Goal: Browse casually

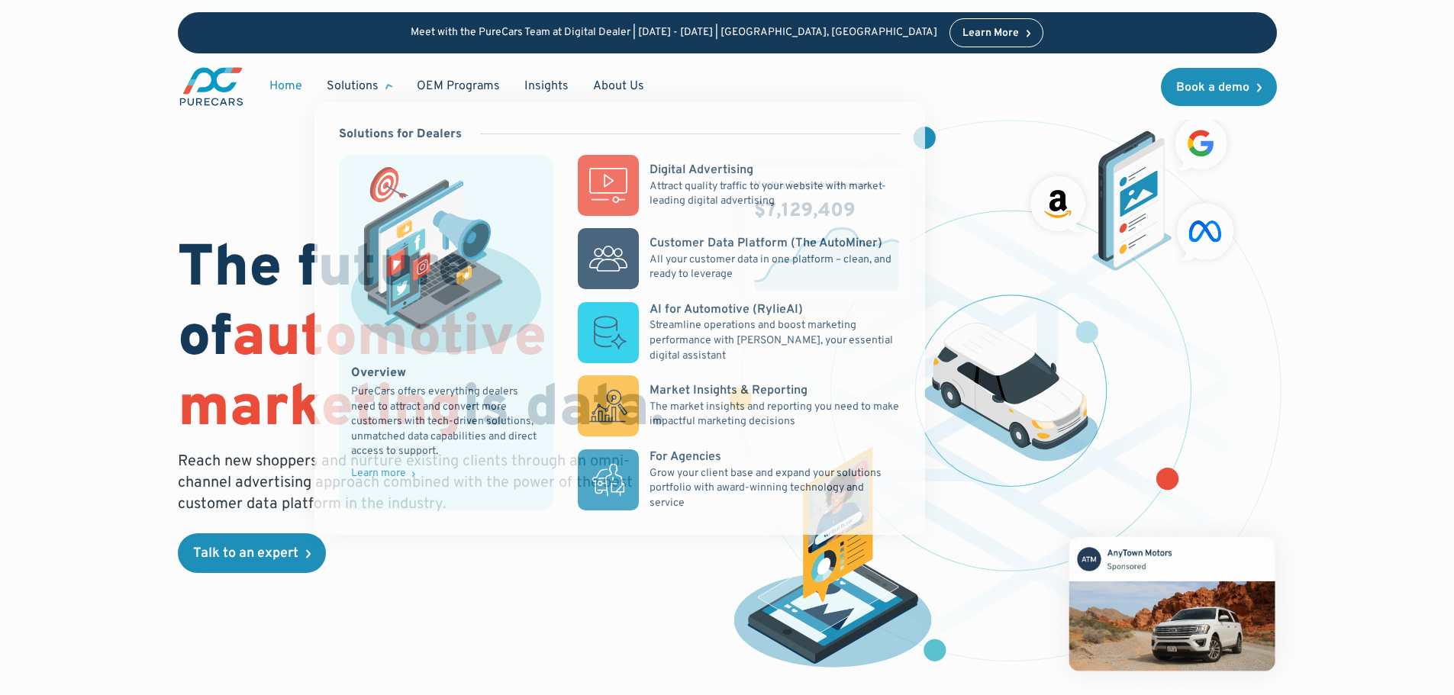
click at [221, 354] on span "automotive marketing" at bounding box center [362, 374] width 369 height 143
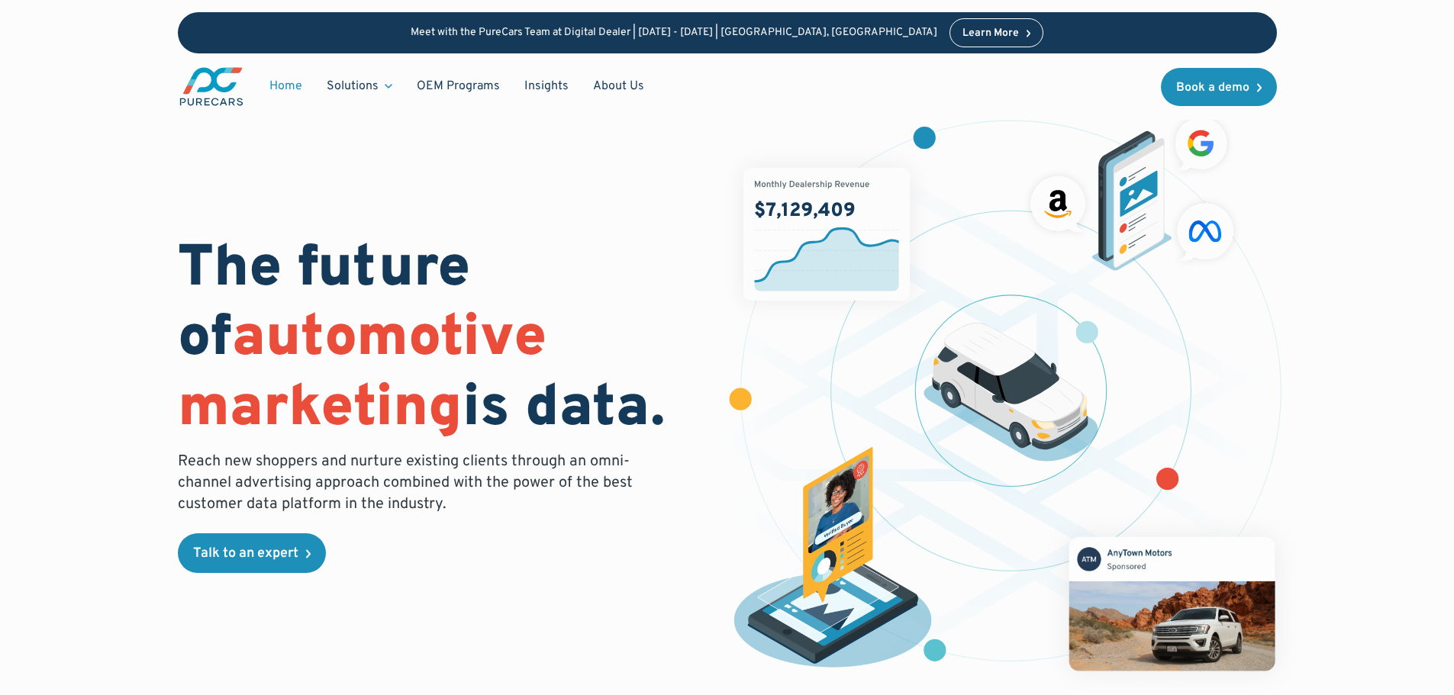
click at [214, 81] on img "main" at bounding box center [211, 87] width 67 height 42
